Goal: Contribute content

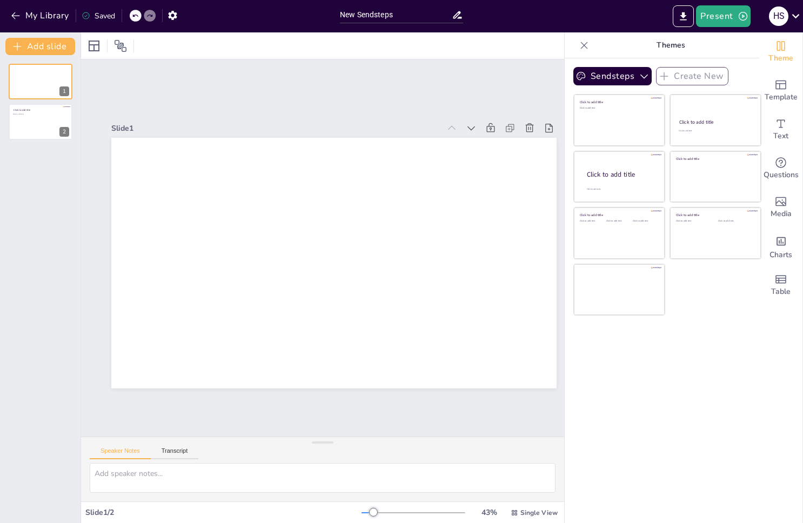
click at [193, 75] on div "Slide 1 Slide 2 Click to add title Click to add text" at bounding box center [334, 247] width 506 height 377
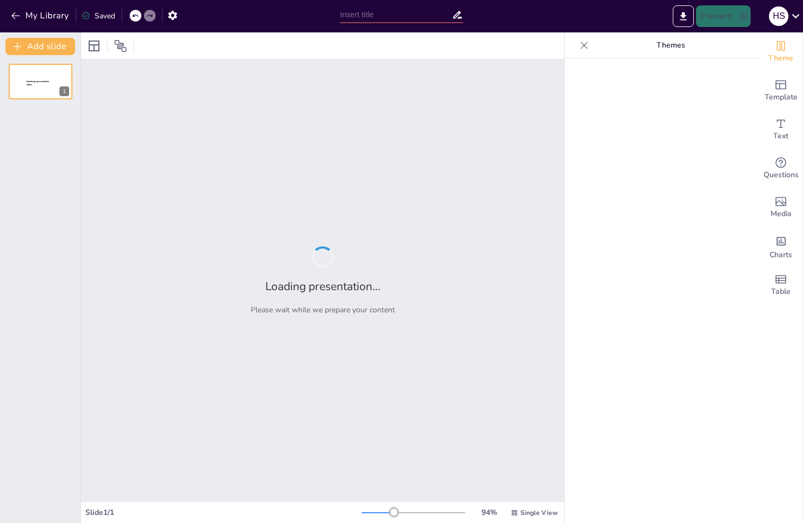
type input "New Sendsteps"
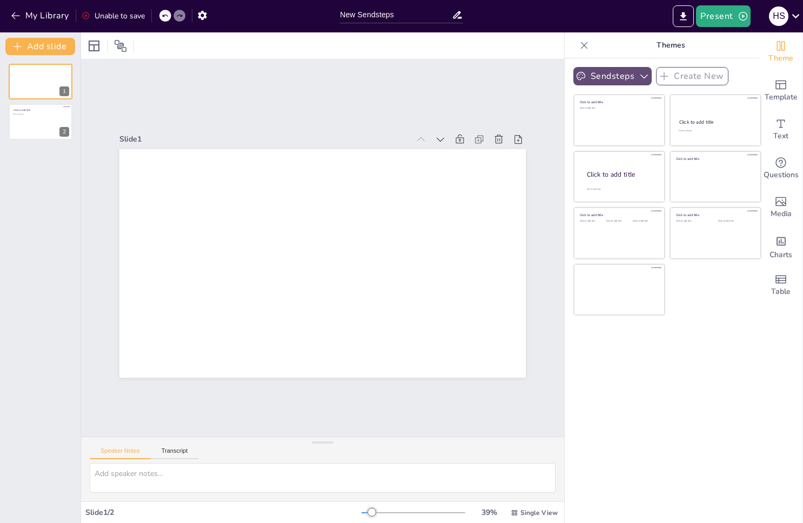
click at [628, 69] on button "Sendsteps" at bounding box center [613, 76] width 78 height 18
click at [628, 74] on button "Sendsteps" at bounding box center [613, 76] width 78 height 18
